Goal: Find specific page/section: Find specific page/section

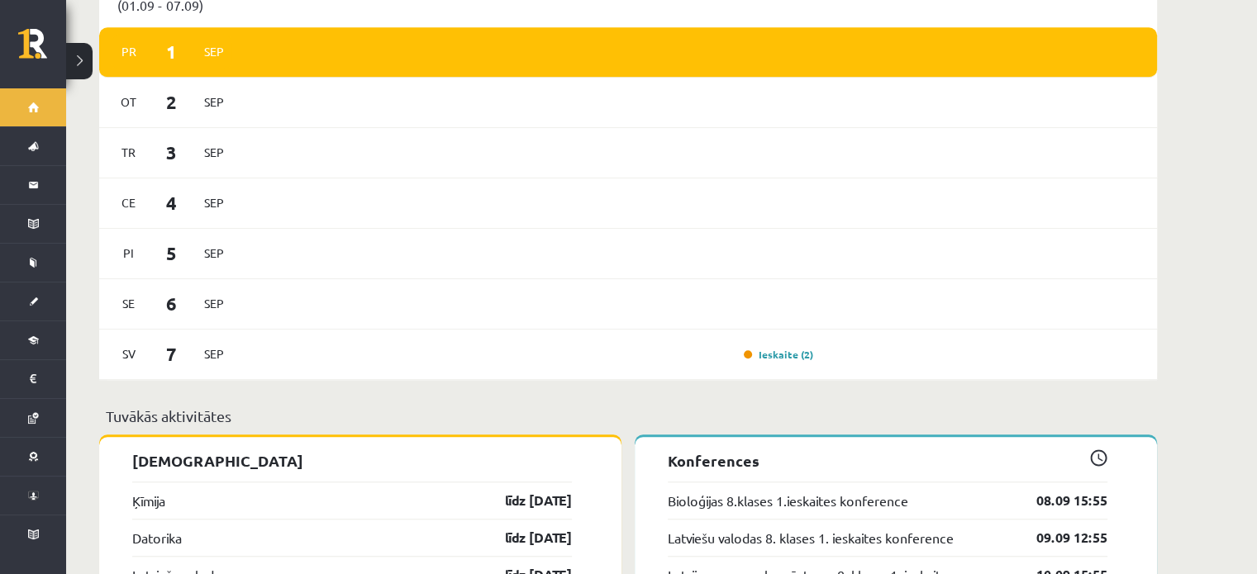
scroll to position [1238, 0]
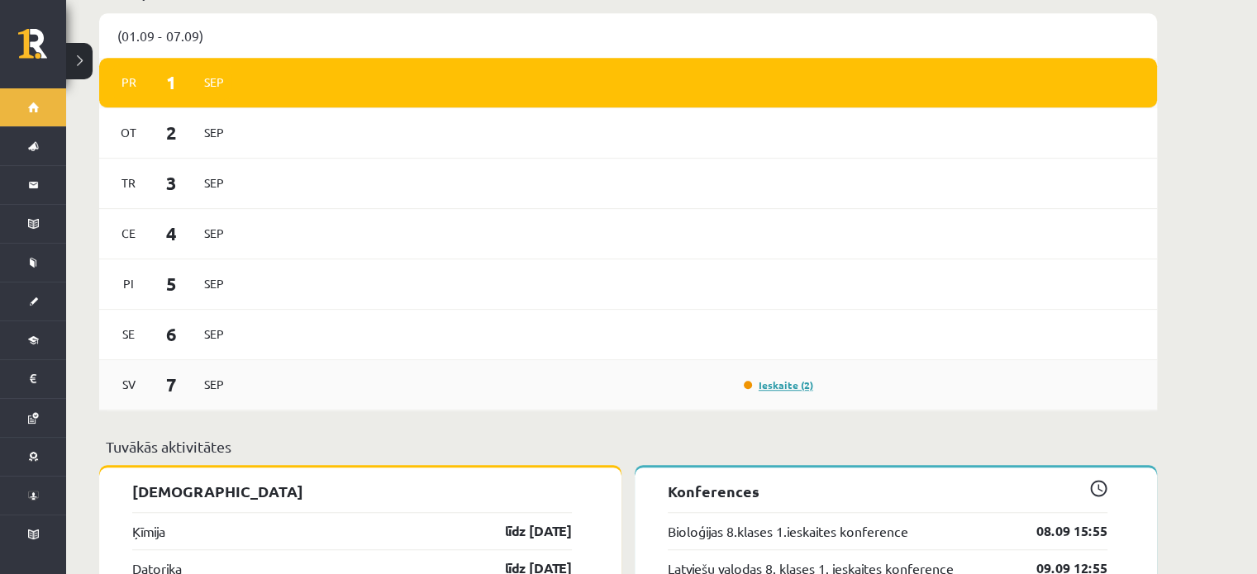
click at [788, 378] on link "Ieskaite (2)" at bounding box center [778, 384] width 69 height 13
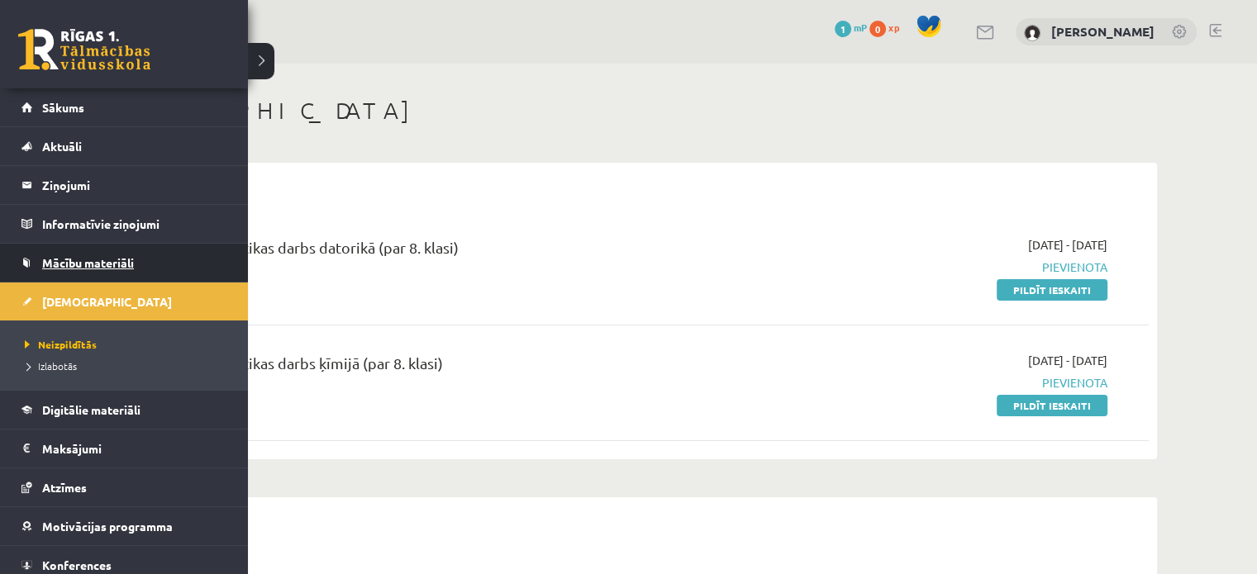
click at [69, 260] on span "Mācību materiāli" at bounding box center [88, 262] width 92 height 15
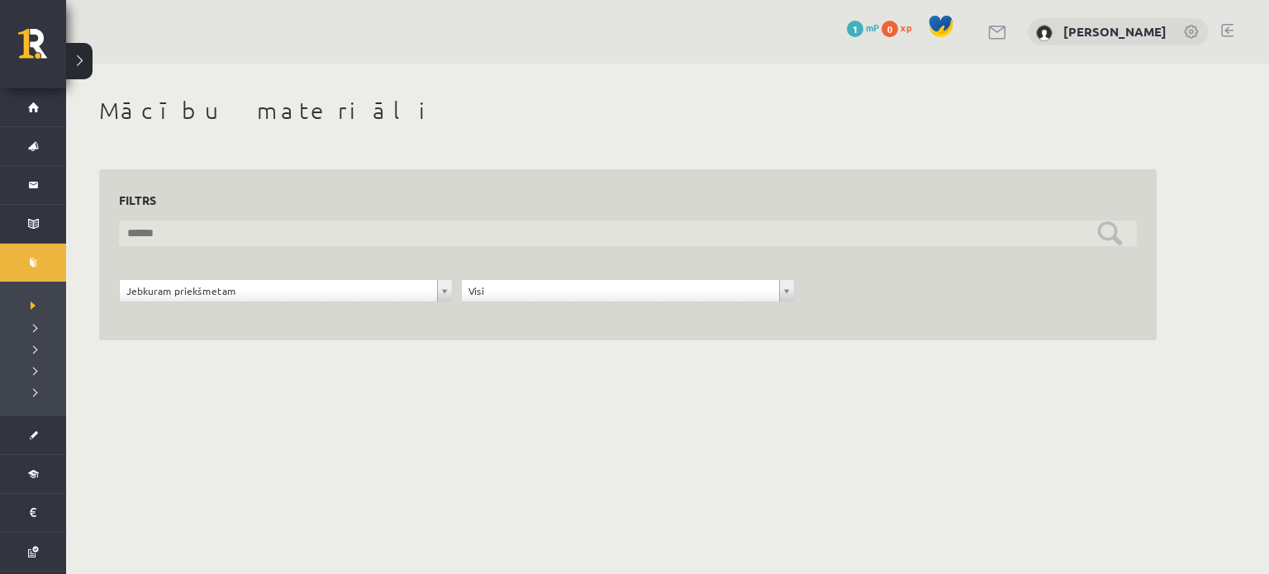
click at [179, 244] on input "text" at bounding box center [628, 234] width 1018 height 26
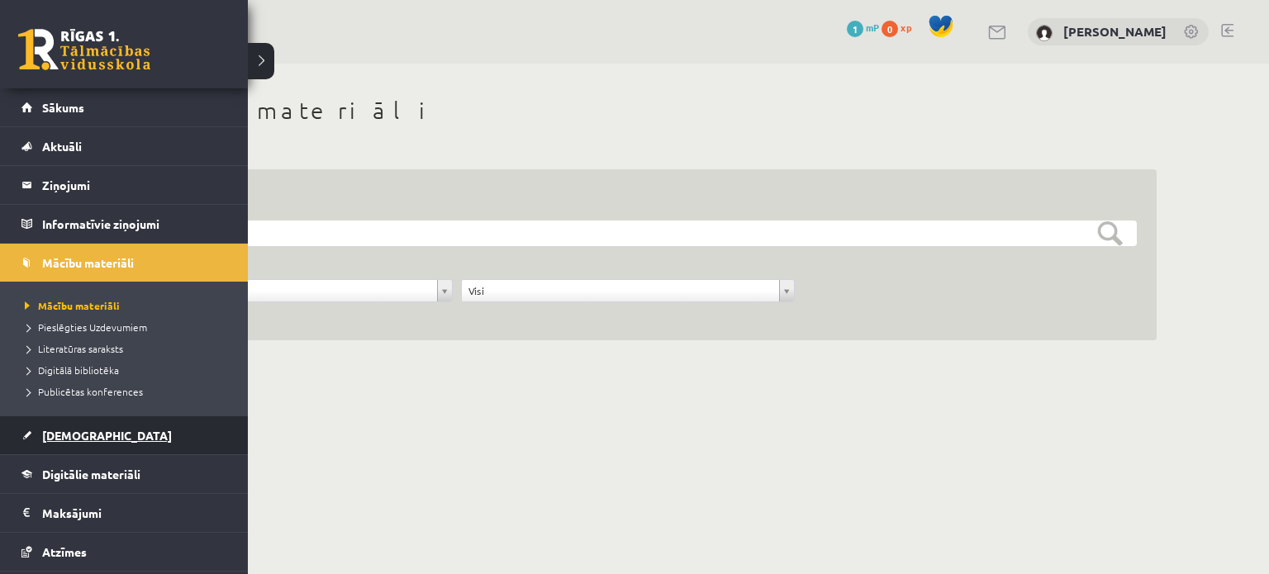
click at [102, 430] on link "[DEMOGRAPHIC_DATA]" at bounding box center [124, 435] width 206 height 38
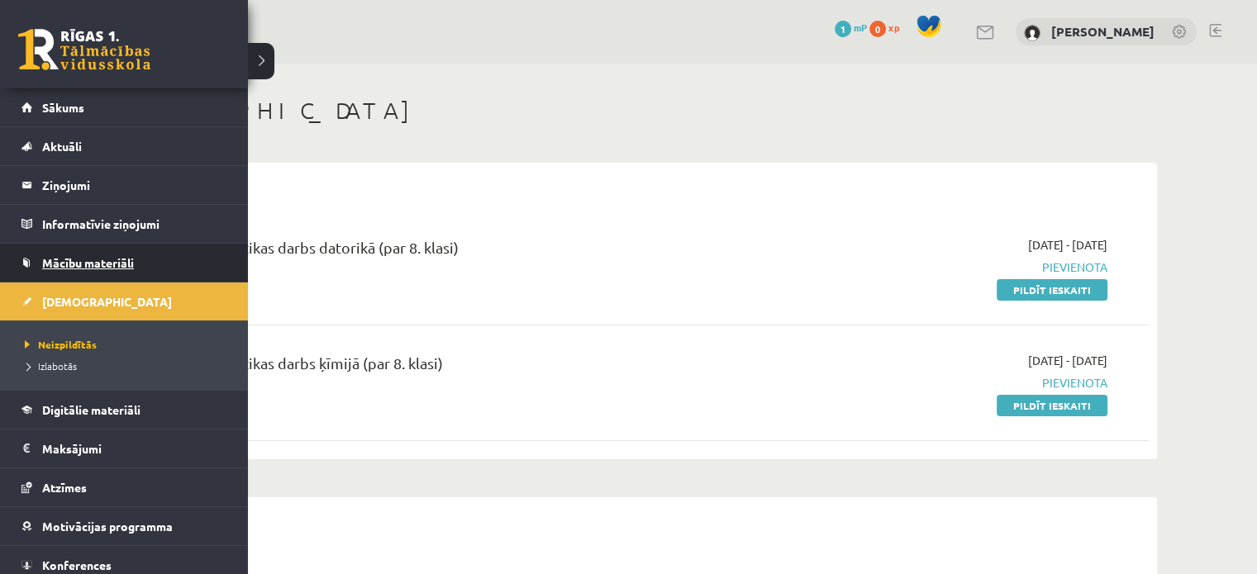
click at [50, 259] on span "Mācību materiāli" at bounding box center [88, 262] width 92 height 15
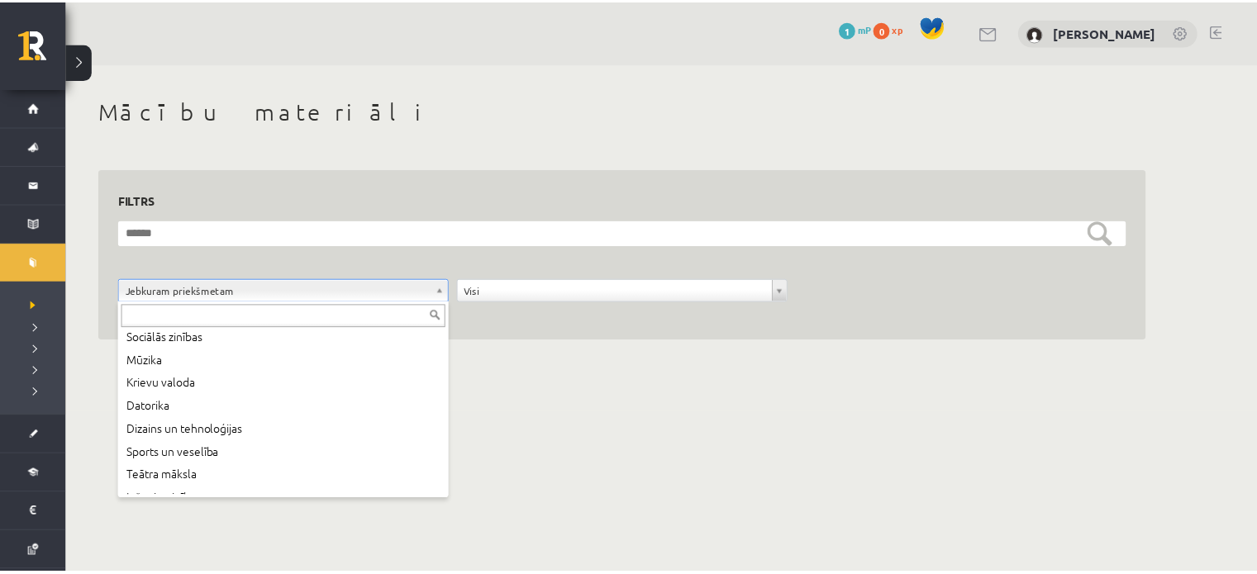
scroll to position [274, 0]
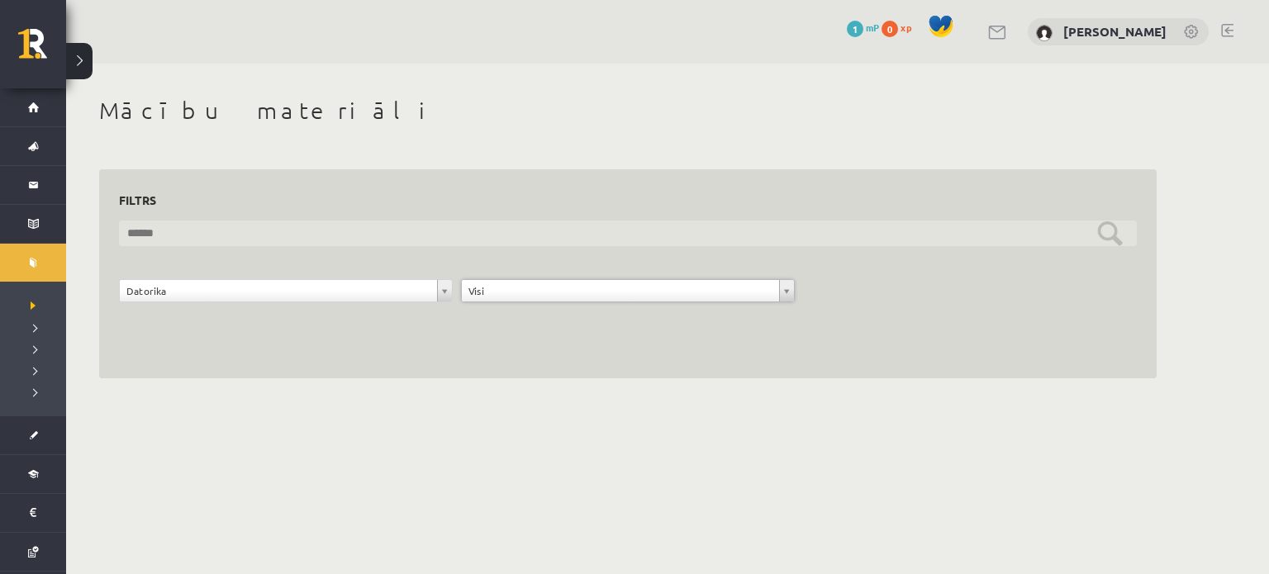
click at [1102, 221] on input "text" at bounding box center [628, 234] width 1018 height 26
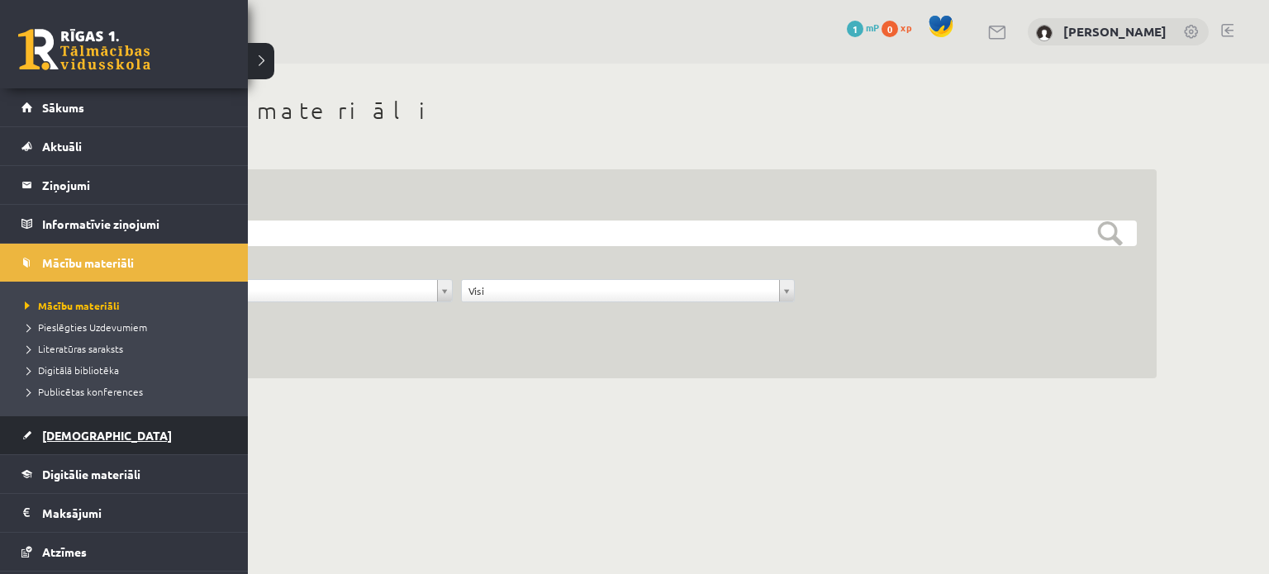
click at [69, 439] on span "[DEMOGRAPHIC_DATA]" at bounding box center [107, 435] width 130 height 15
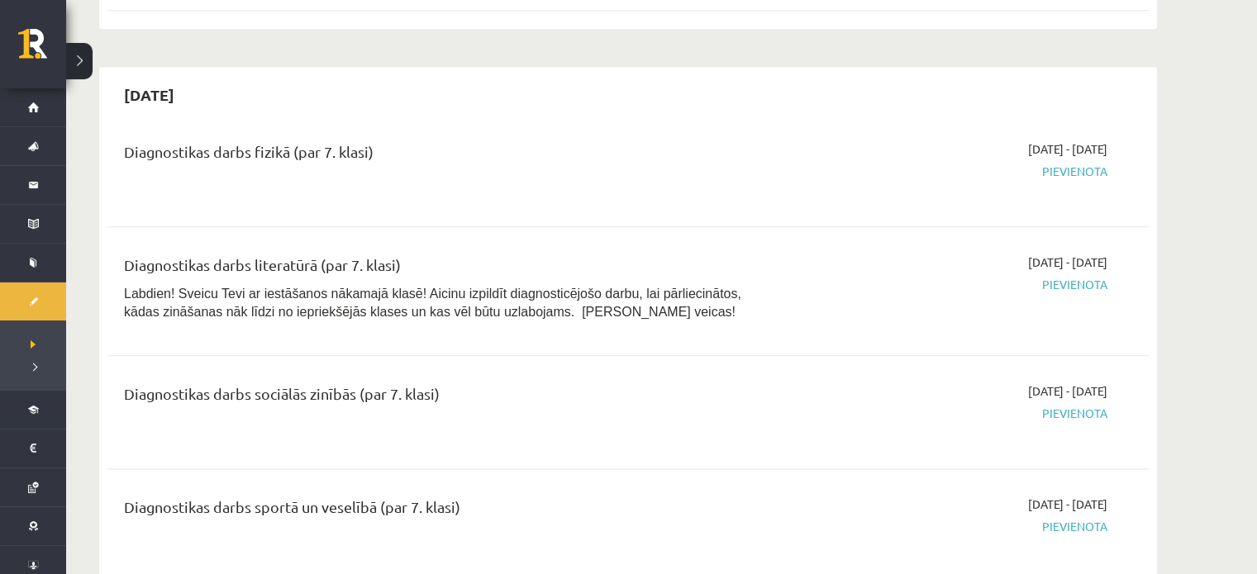
scroll to position [2021, 0]
